Goal: Register for event/course

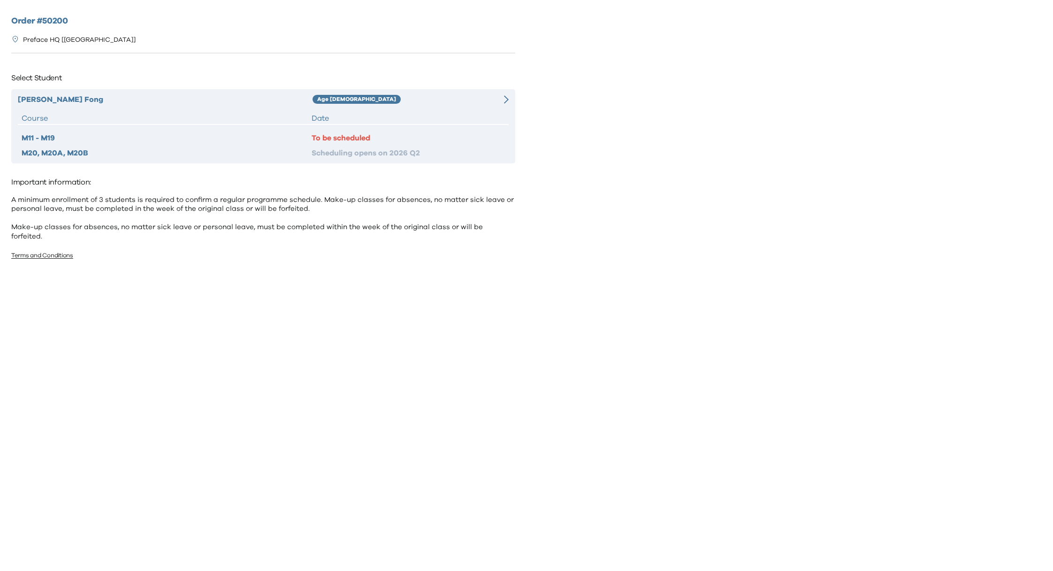
drag, startPoint x: 380, startPoint y: 96, endPoint x: 394, endPoint y: 96, distance: 13.6
click at [380, 96] on div "Age [DEMOGRAPHIC_DATA]" at bounding box center [398, 99] width 172 height 11
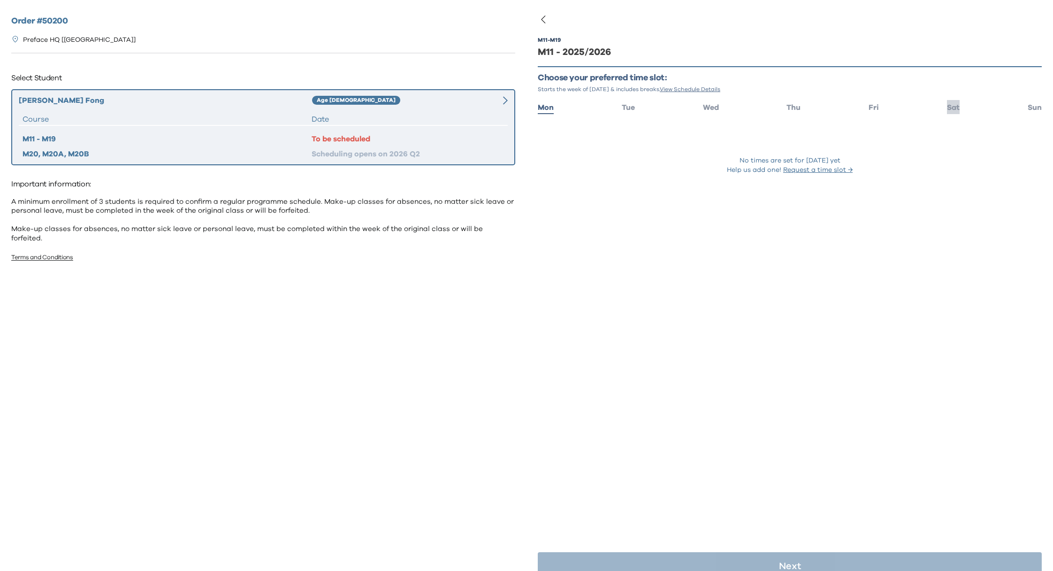
click at [947, 108] on span "Sat" at bounding box center [953, 108] width 13 height 8
click at [947, 107] on span "Sat" at bounding box center [953, 108] width 13 height 8
click at [372, 131] on div "Yuet Holly Fong Age 8-9 Course Date M11 - M19 To be scheduled M20, M20A, M20B S…" at bounding box center [263, 127] width 504 height 76
click at [315, 138] on div "To be scheduled" at bounding box center [408, 138] width 192 height 11
click at [385, 113] on div "Yuet Holly Fong Age 8-9 Course Date M11 - M19 To be scheduled M20, M20A, M20B S…" at bounding box center [263, 127] width 504 height 76
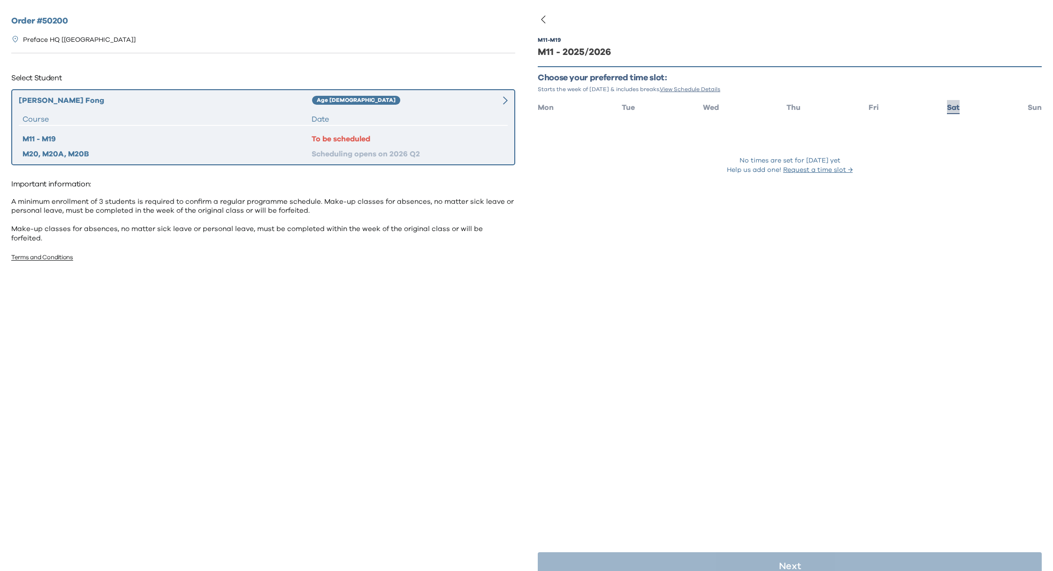
click at [947, 107] on span "Sat" at bounding box center [953, 108] width 13 height 8
click at [548, 106] on span "Mon" at bounding box center [546, 108] width 16 height 8
click at [947, 107] on span "Sat" at bounding box center [953, 108] width 13 height 8
click at [870, 101] on li "Fri" at bounding box center [873, 107] width 10 height 14
click at [778, 100] on ul "Mon Tue Wed Thu Fri Sat Sun" at bounding box center [790, 107] width 504 height 14
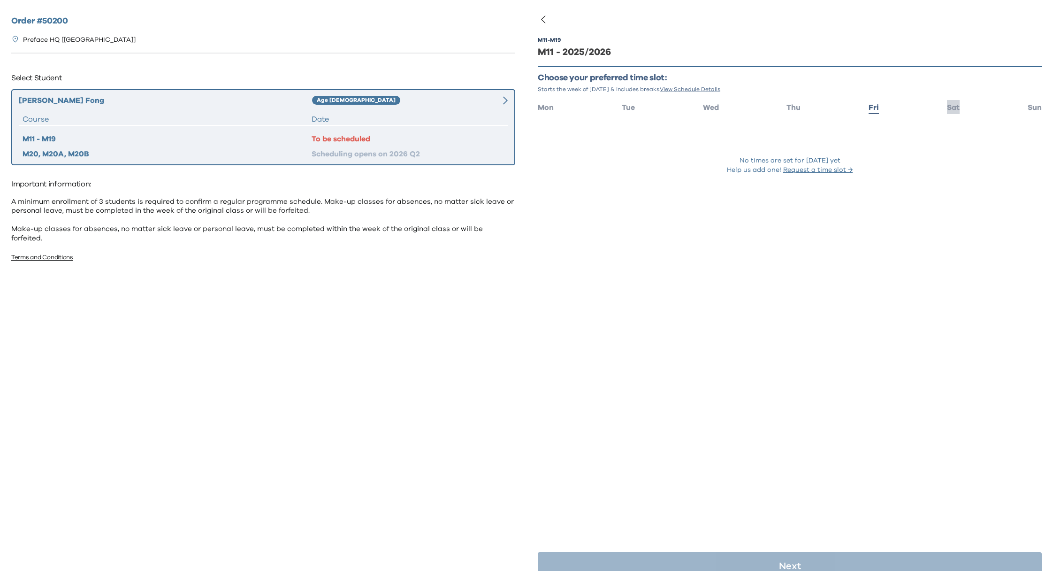
click at [947, 106] on span "Sat" at bounding box center [953, 108] width 13 height 8
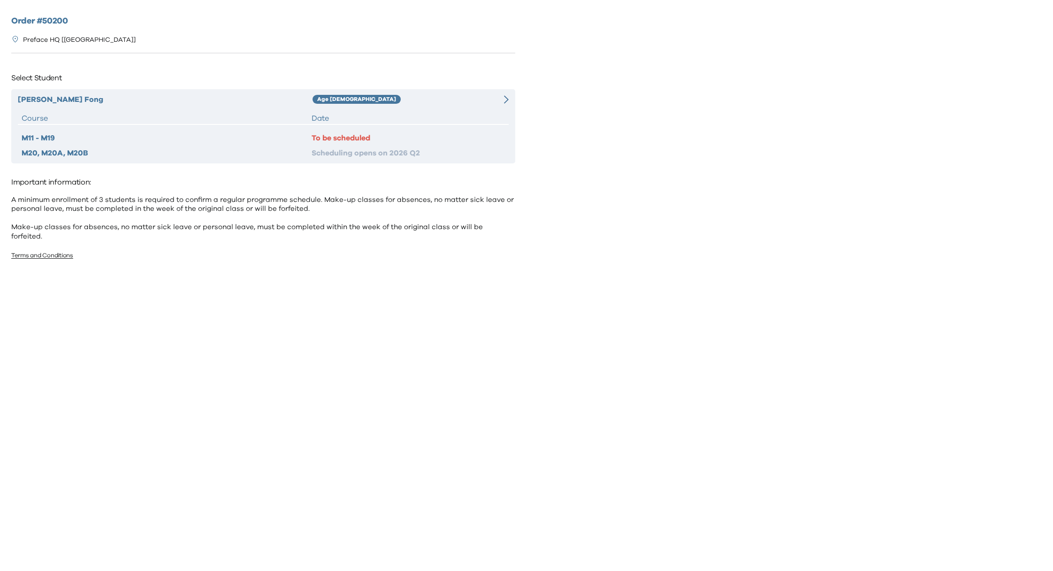
click at [389, 138] on div "To be scheduled" at bounding box center [408, 137] width 193 height 11
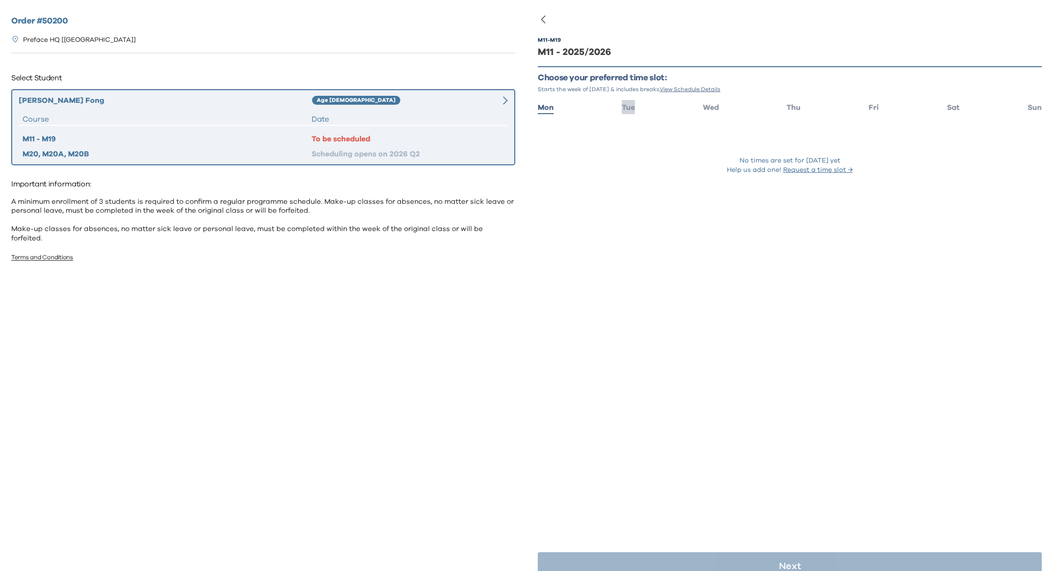
click at [624, 104] on span "Tue" at bounding box center [628, 108] width 13 height 8
drag, startPoint x: 701, startPoint y: 101, endPoint x: 720, endPoint y: 105, distance: 19.1
click at [703, 101] on li "Wed" at bounding box center [711, 107] width 16 height 14
click at [793, 106] on span "Thu" at bounding box center [793, 108] width 14 height 8
click at [868, 107] on span "Fri" at bounding box center [873, 108] width 10 height 8
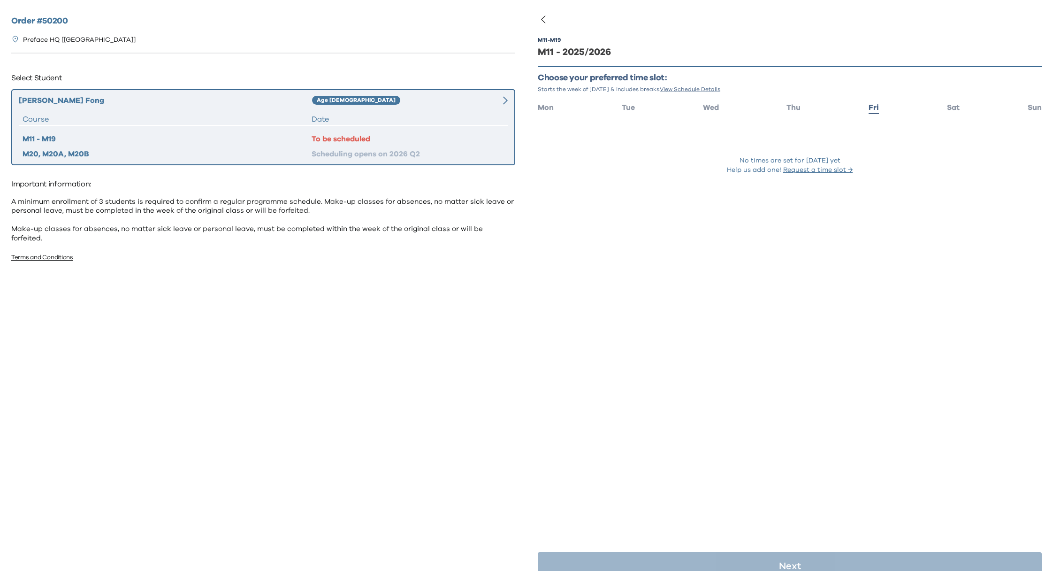
click at [951, 107] on ul "Mon Tue Wed Thu Fri Sat Sun" at bounding box center [790, 107] width 504 height 14
